Goal: Information Seeking & Learning: Learn about a topic

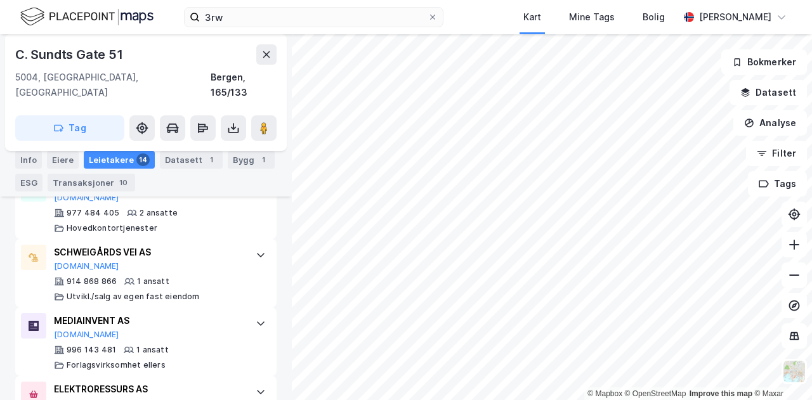
scroll to position [1174, 0]
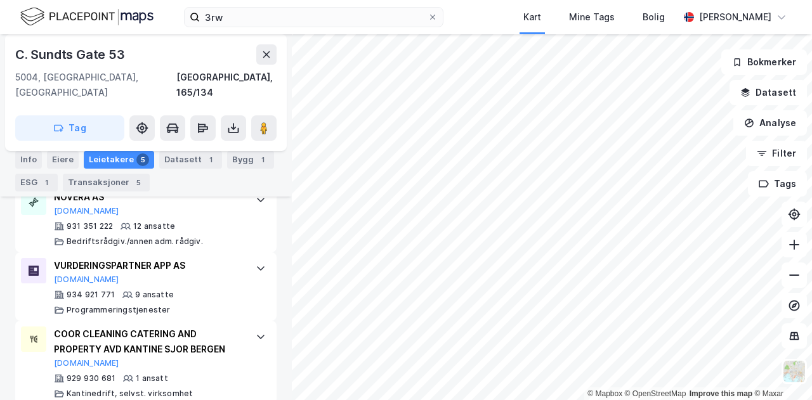
scroll to position [546, 0]
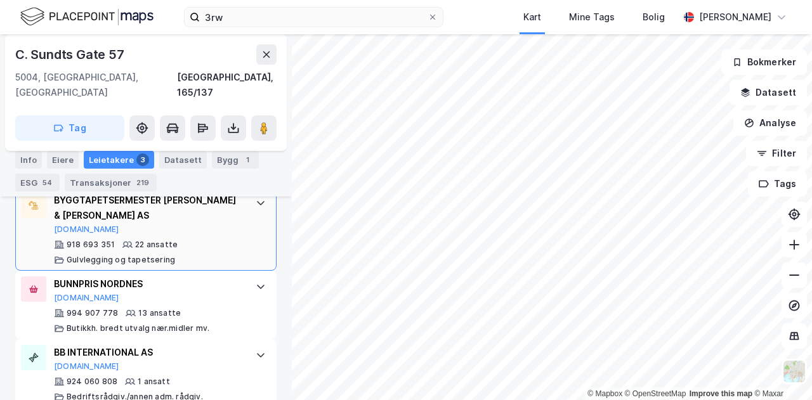
scroll to position [524, 0]
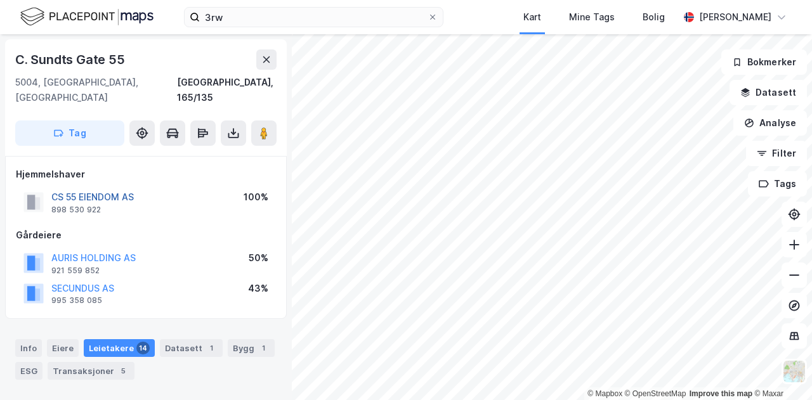
click at [0, 0] on button "CS 55 EIENDOM AS" at bounding box center [0, 0] width 0 height 0
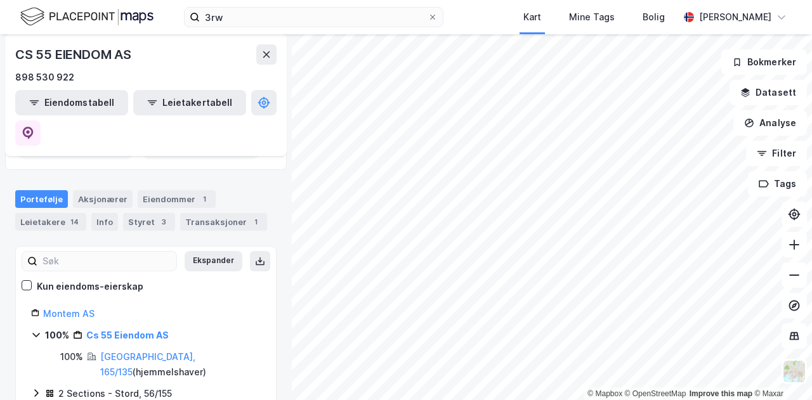
scroll to position [99, 0]
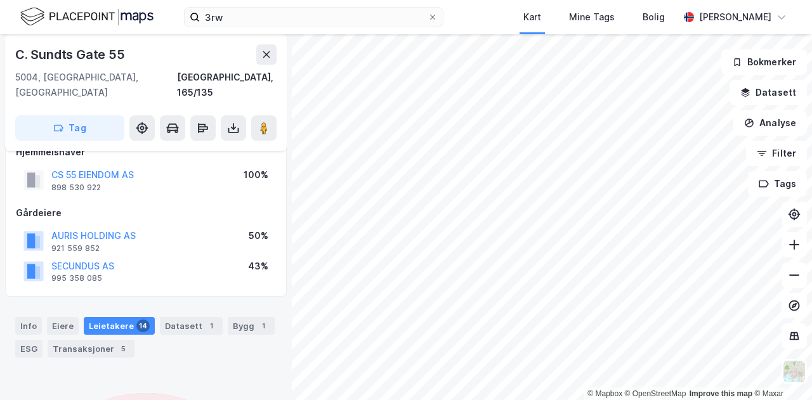
scroll to position [25, 0]
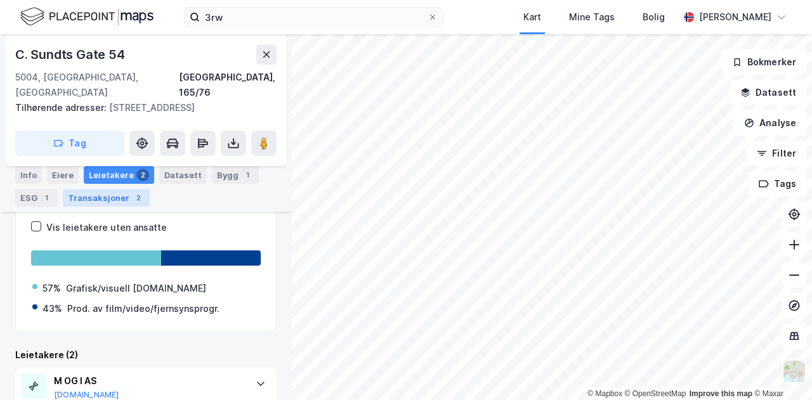
scroll to position [308, 0]
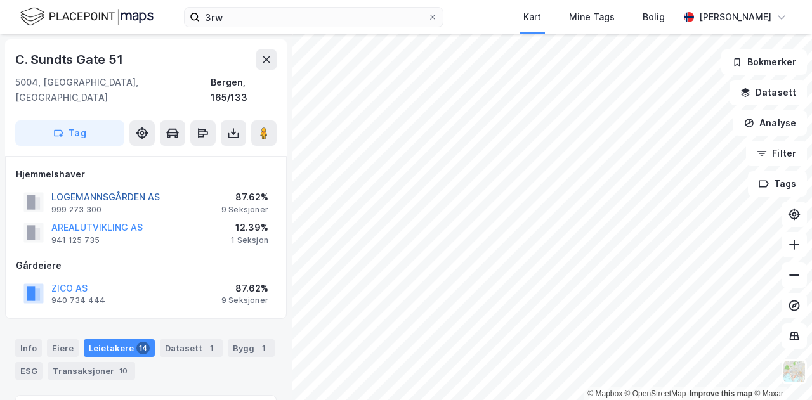
click at [0, 0] on button "LOGEMANNSGÅRDEN AS" at bounding box center [0, 0] width 0 height 0
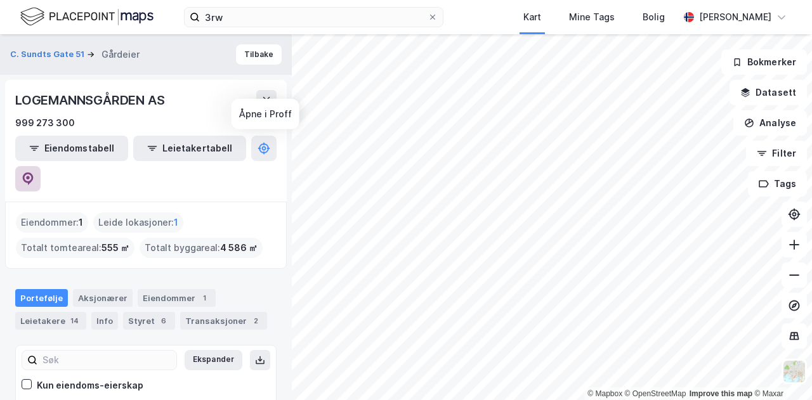
click at [30, 176] on icon at bounding box center [28, 178] width 4 height 4
